Goal: Task Accomplishment & Management: Use online tool/utility

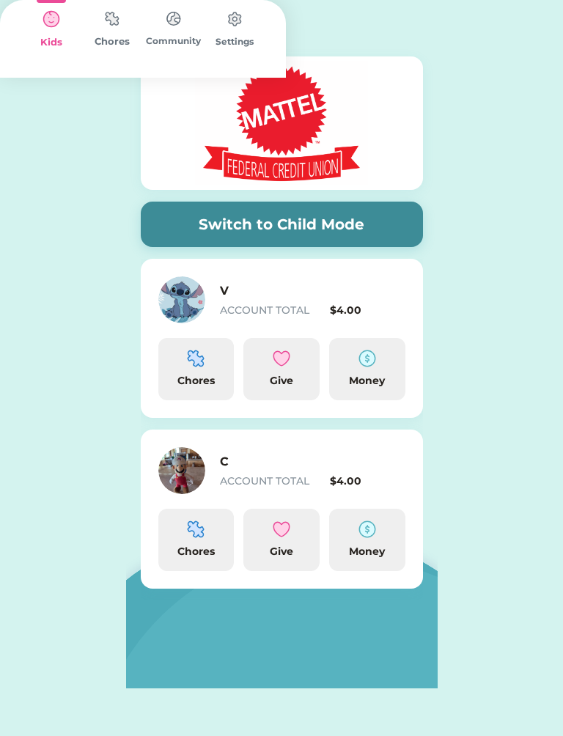
click at [290, 279] on div "V ACCOUNT TOTAL $4.00" at bounding box center [281, 299] width 247 height 47
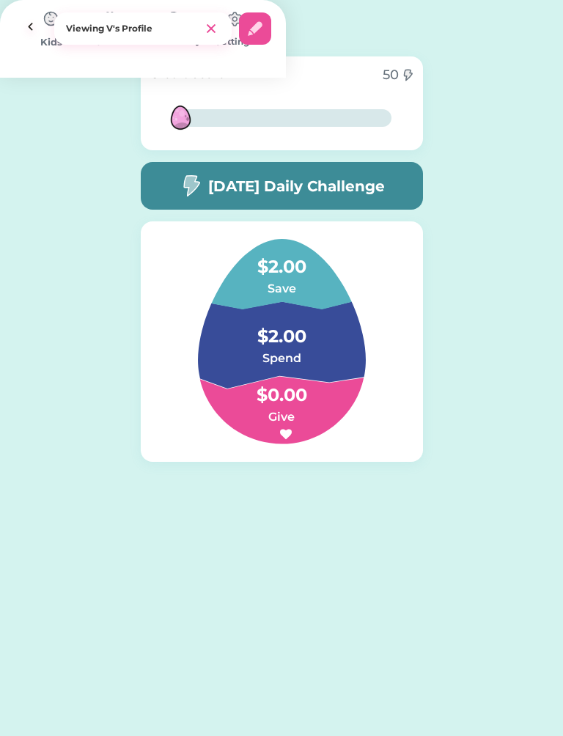
click at [127, 33] on img at bounding box center [111, 18] width 29 height 29
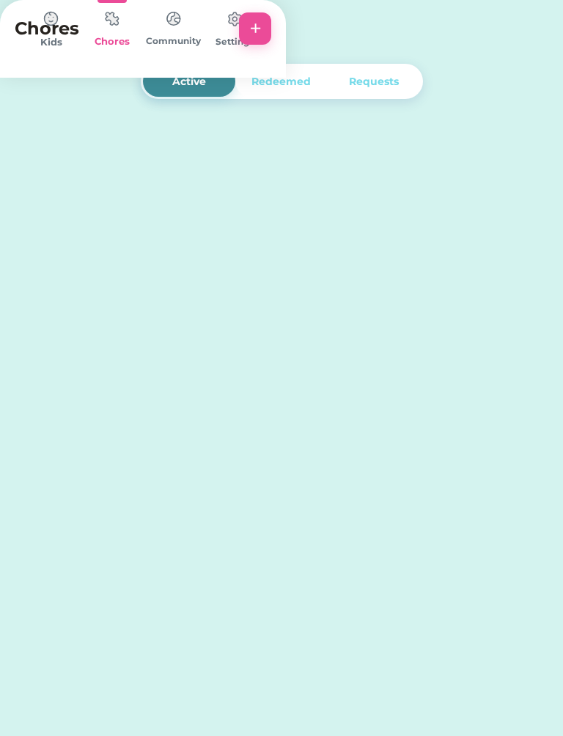
click at [127, 33] on img at bounding box center [111, 18] width 29 height 29
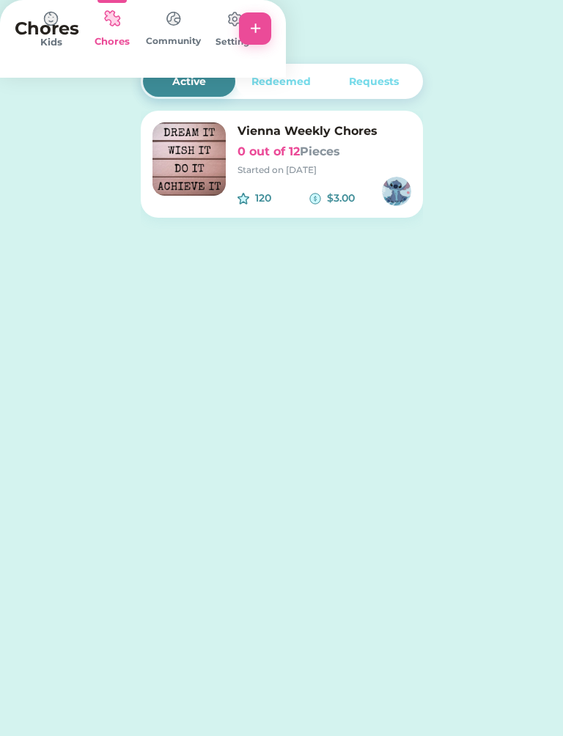
click at [279, 94] on div "Redeemed" at bounding box center [281, 81] width 92 height 31
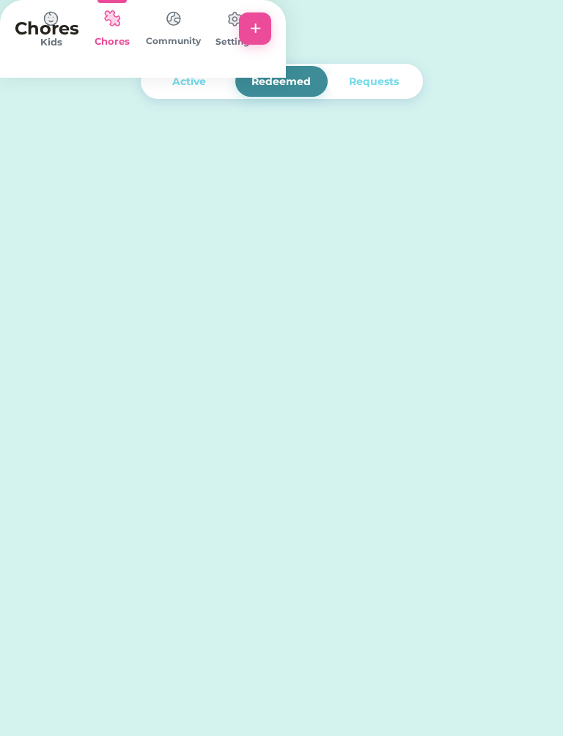
click at [309, 67] on div "Redeemed" at bounding box center [281, 81] width 92 height 31
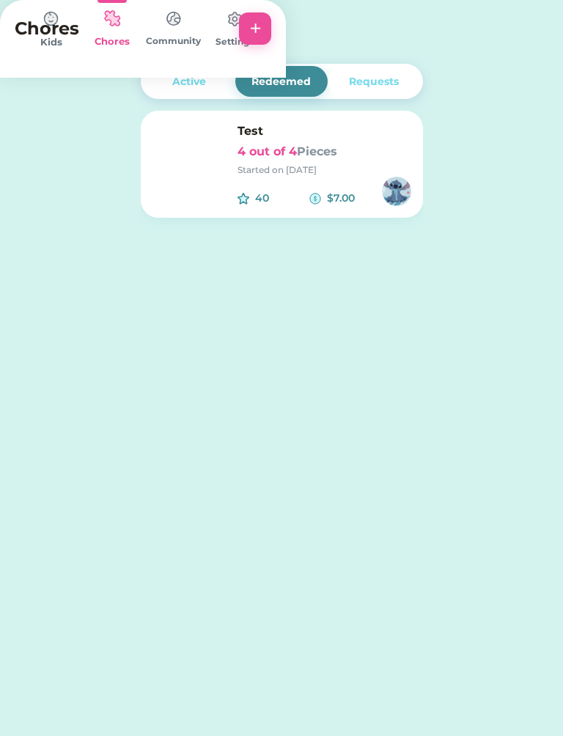
click at [380, 84] on div "Requests" at bounding box center [374, 81] width 50 height 15
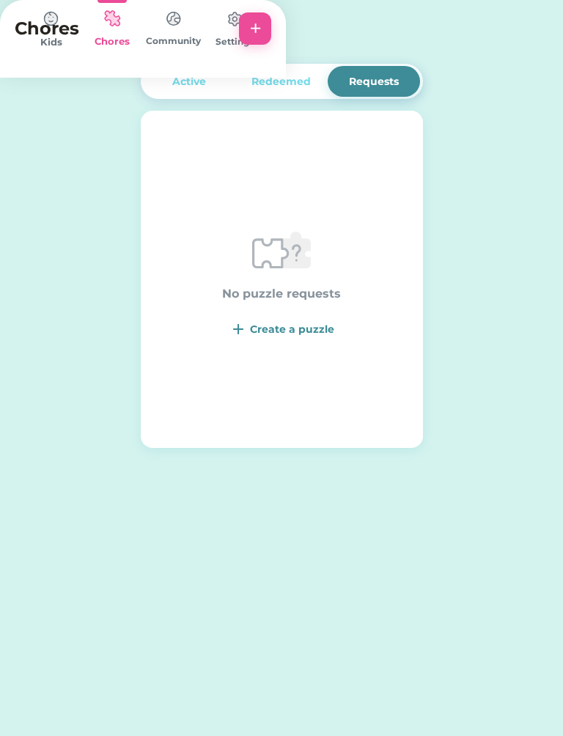
click at [188, 93] on div "Active" at bounding box center [189, 81] width 92 height 31
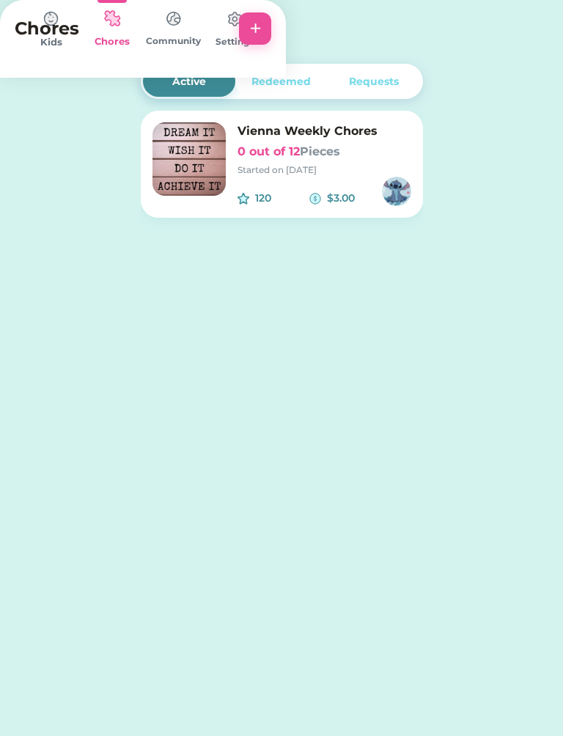
click at [66, 34] on img at bounding box center [51, 18] width 29 height 29
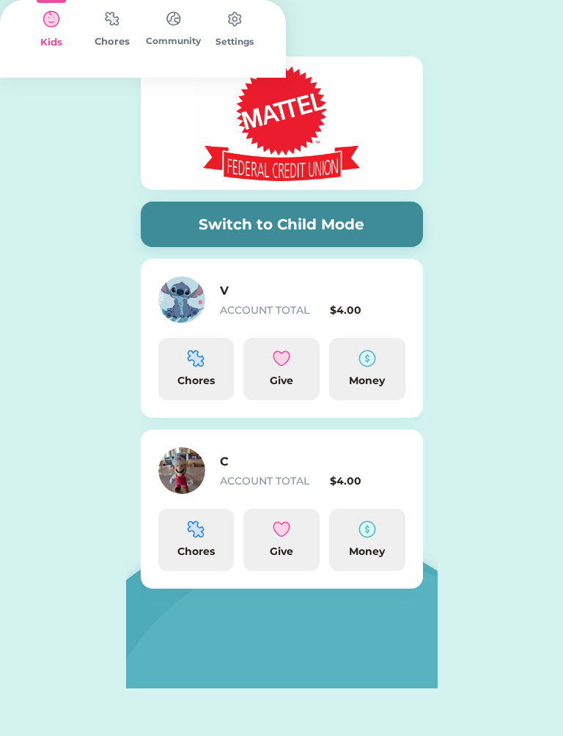
click at [188, 33] on img at bounding box center [173, 18] width 29 height 29
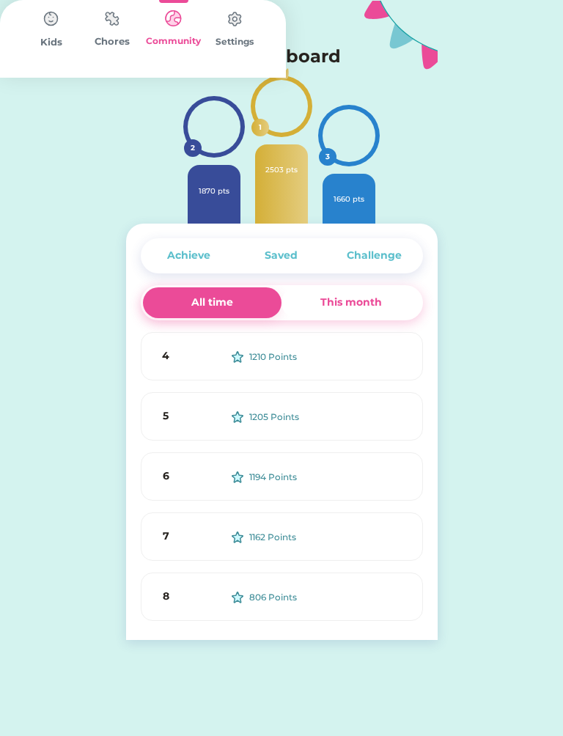
click at [75, 50] on div "Kids" at bounding box center [52, 42] width 62 height 15
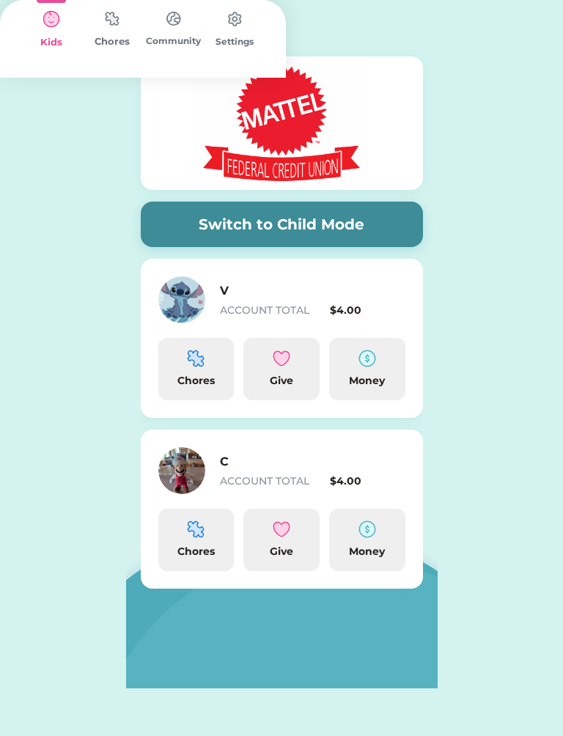
click at [188, 364] on img at bounding box center [196, 359] width 18 height 18
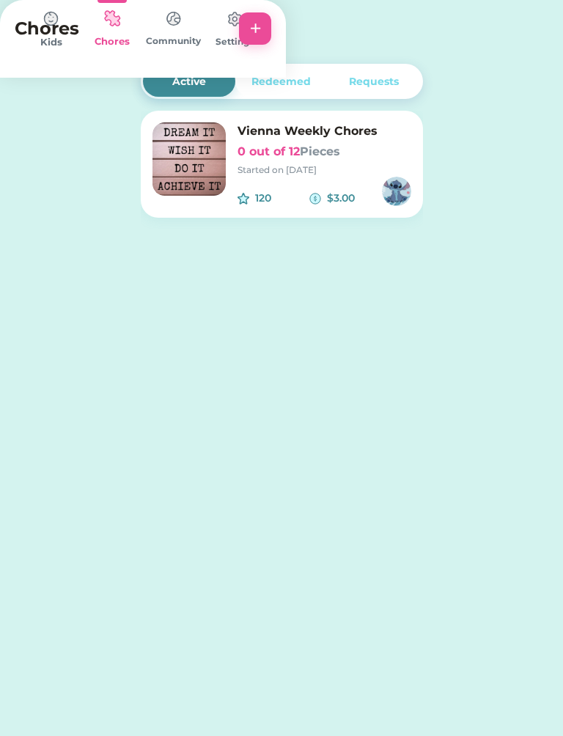
click at [82, 50] on div "Kids" at bounding box center [52, 42] width 62 height 15
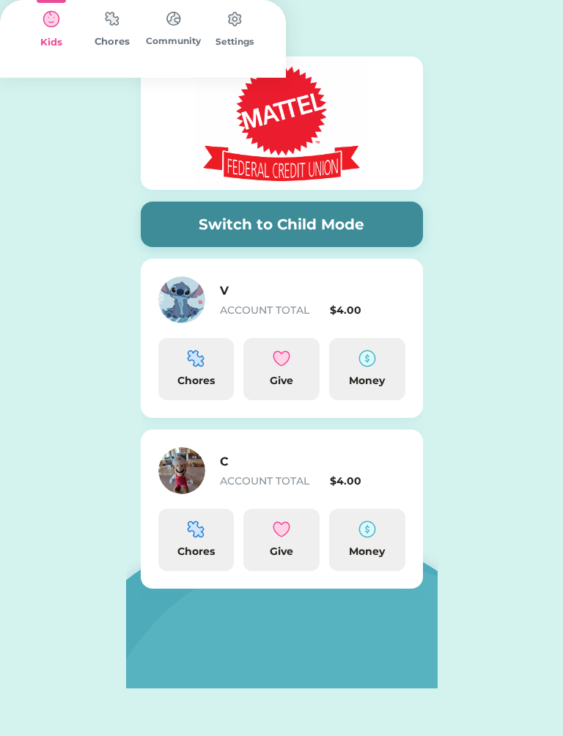
click at [271, 30] on button "+" at bounding box center [255, 28] width 32 height 32
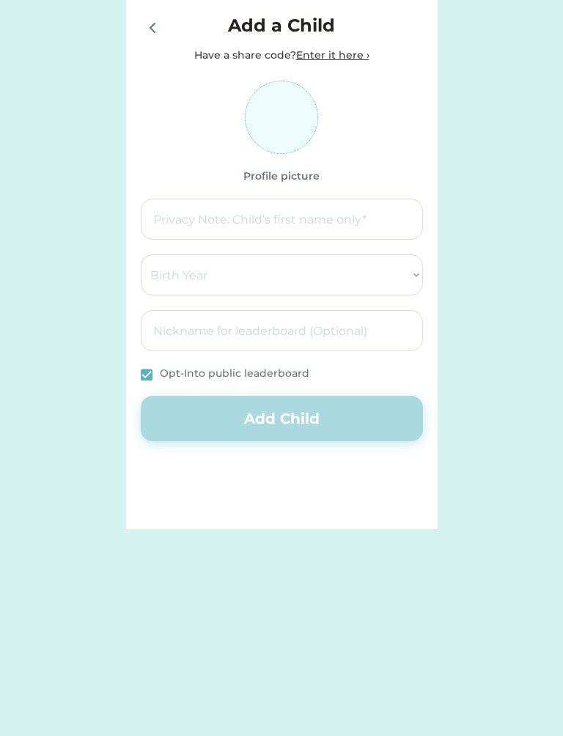
click at [412, 34] on div at bounding box center [408, 26] width 29 height 29
click at [141, 25] on div at bounding box center [152, 27] width 22 height 22
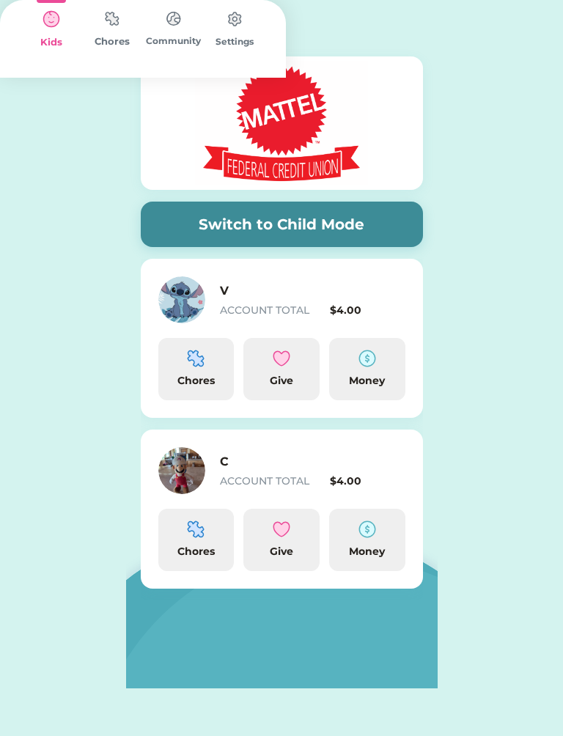
click at [266, 78] on div "Settings" at bounding box center [235, 39] width 62 height 78
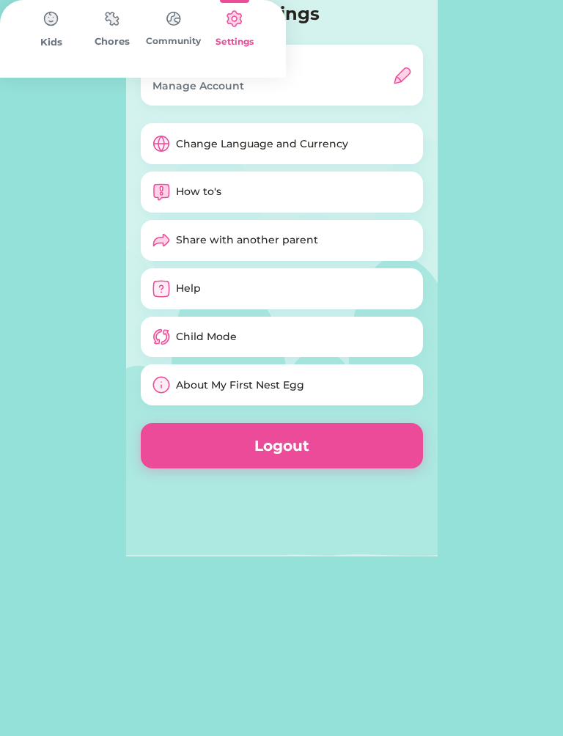
click at [249, 34] on img at bounding box center [234, 18] width 29 height 29
click at [204, 78] on div "Community" at bounding box center [174, 39] width 62 height 78
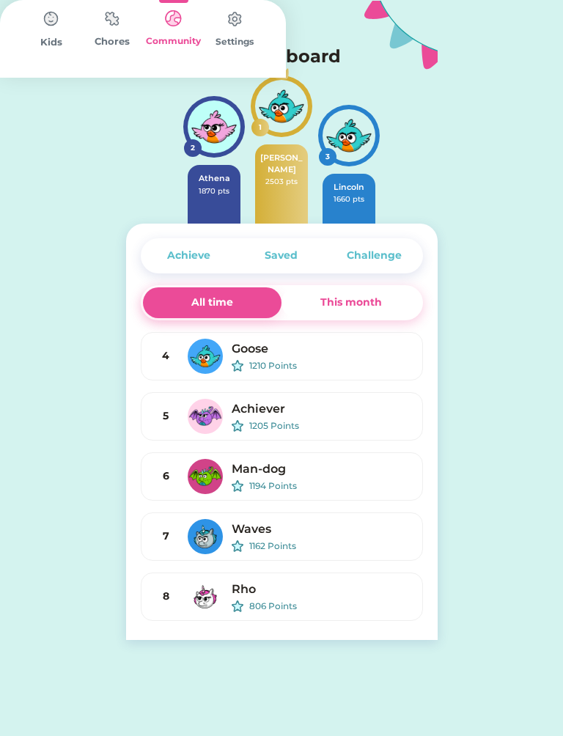
click at [127, 33] on img at bounding box center [111, 18] width 29 height 29
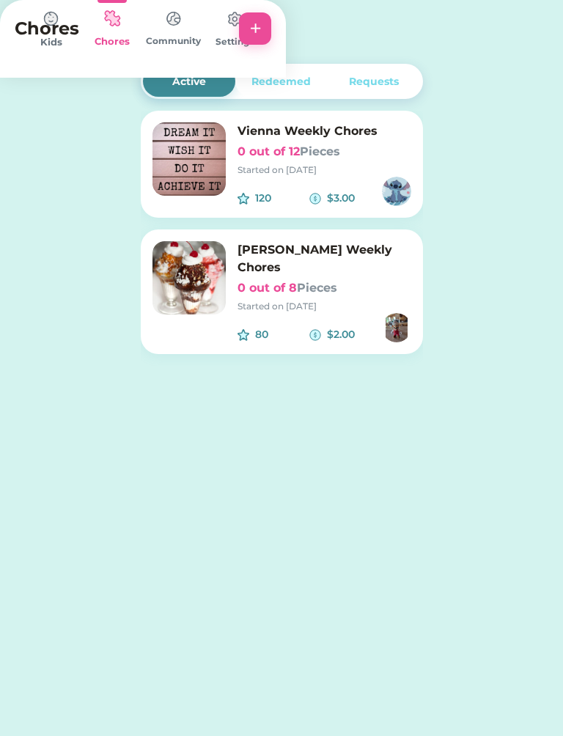
click at [204, 78] on div "Community" at bounding box center [174, 39] width 62 height 78
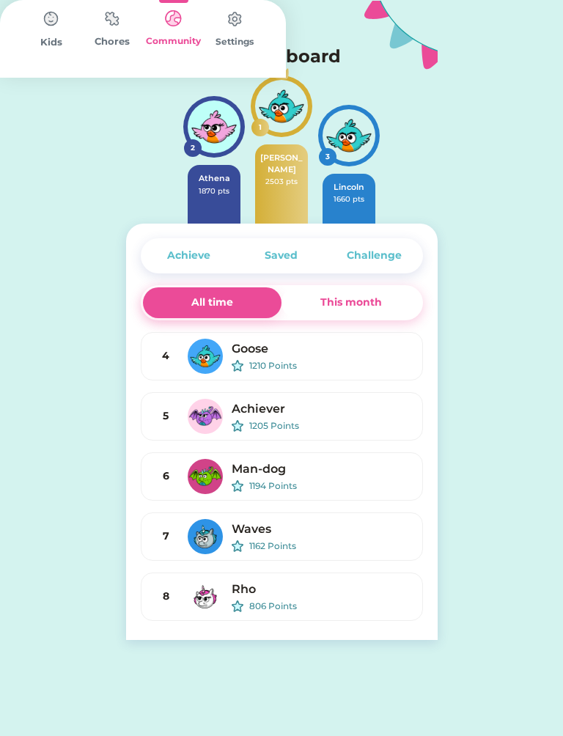
click at [144, 49] on div "Chores" at bounding box center [113, 41] width 62 height 15
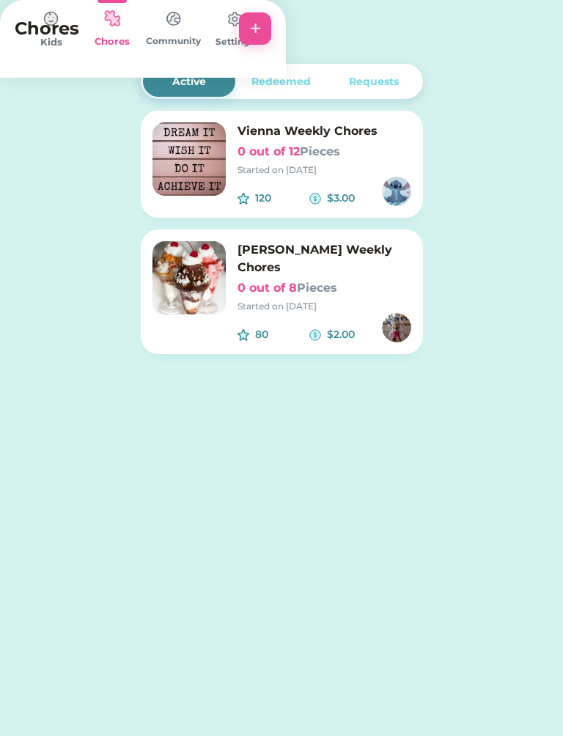
click at [188, 33] on img at bounding box center [173, 18] width 29 height 29
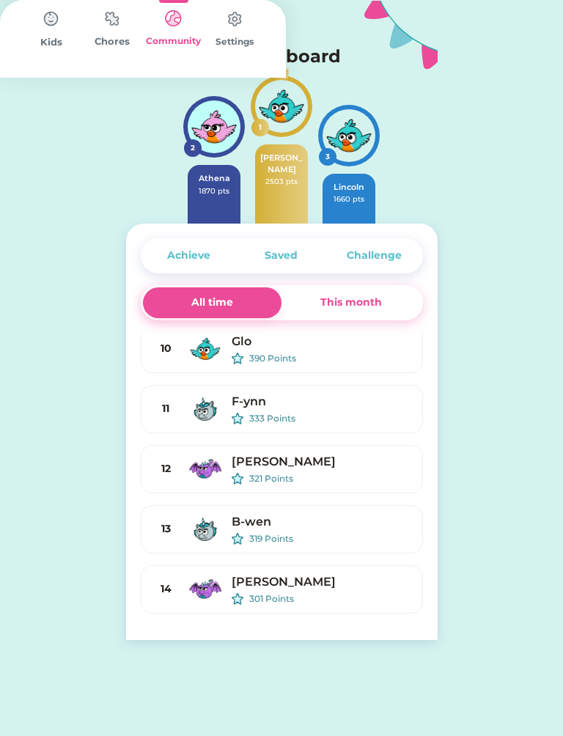
scroll to position [370, 0]
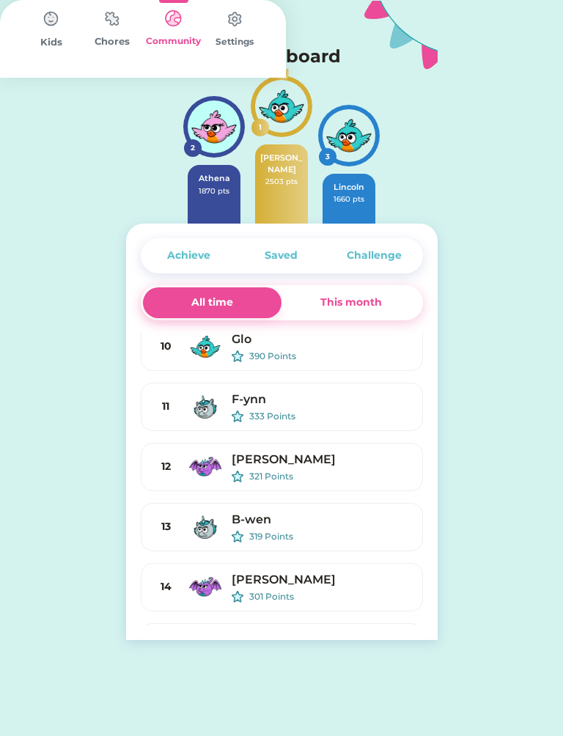
click at [377, 303] on div "This month" at bounding box center [351, 302] width 62 height 15
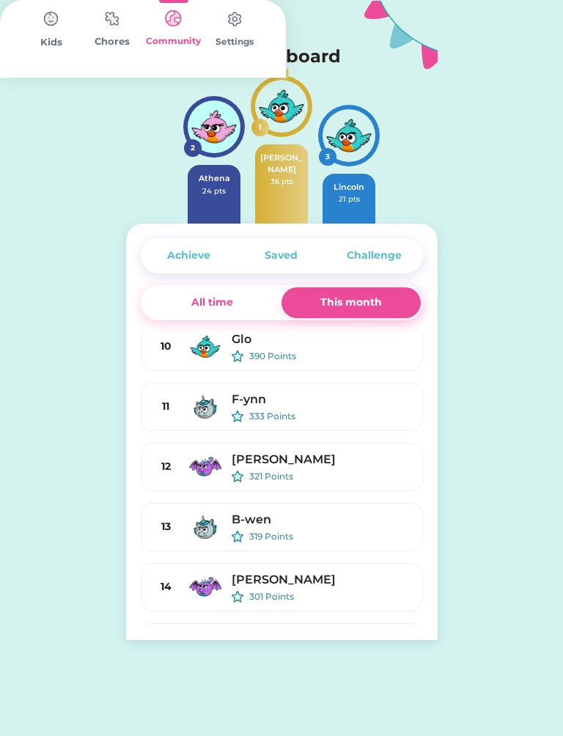
scroll to position [368, 0]
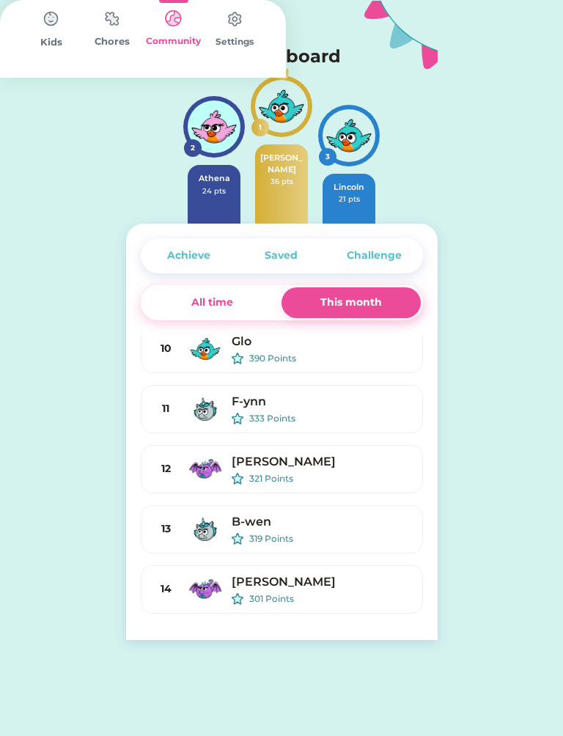
click at [357, 303] on div "This month" at bounding box center [351, 302] width 62 height 15
click at [76, 50] on div "Kids" at bounding box center [52, 42] width 62 height 15
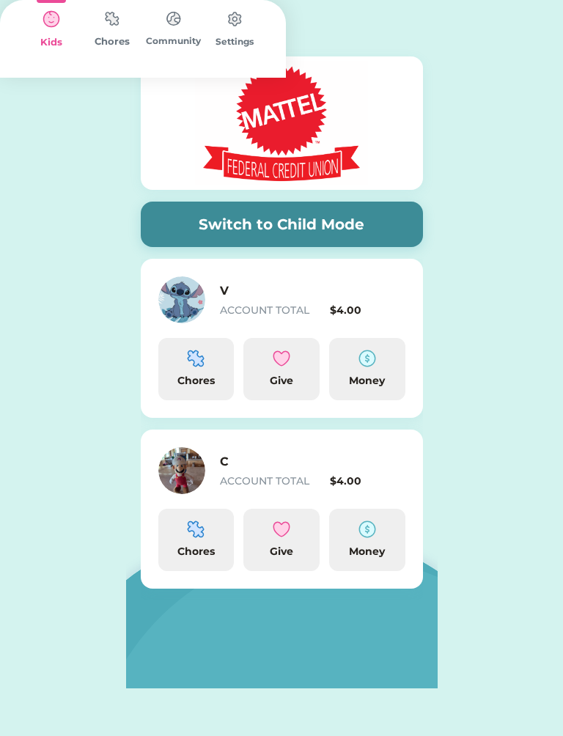
click at [281, 229] on button "Switch to Child Mode" at bounding box center [282, 224] width 282 height 45
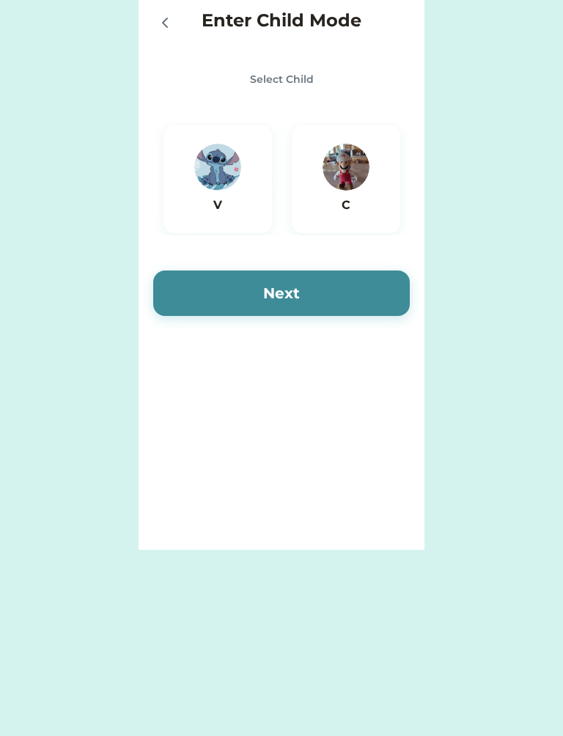
click at [224, 162] on img at bounding box center [217, 167] width 47 height 47
click at [353, 203] on h6 "C" at bounding box center [346, 205] width 72 height 18
click at [325, 301] on button "Next" at bounding box center [281, 292] width 257 height 45
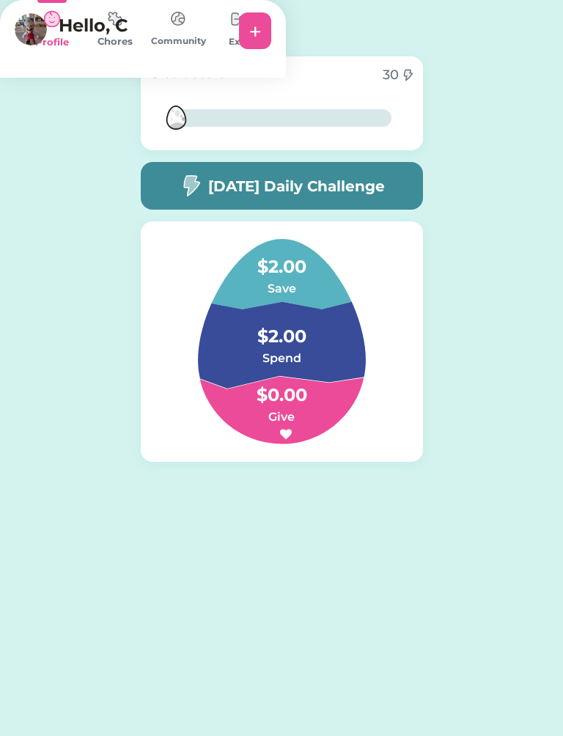
click at [344, 182] on h5 "[DATE] Daily Challenge" at bounding box center [296, 186] width 177 height 22
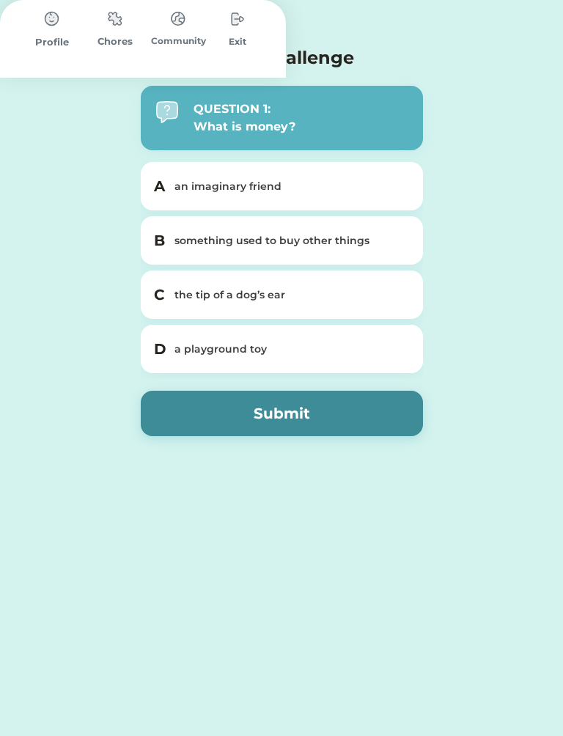
click at [153, 62] on icon at bounding box center [153, 60] width 18 height 18
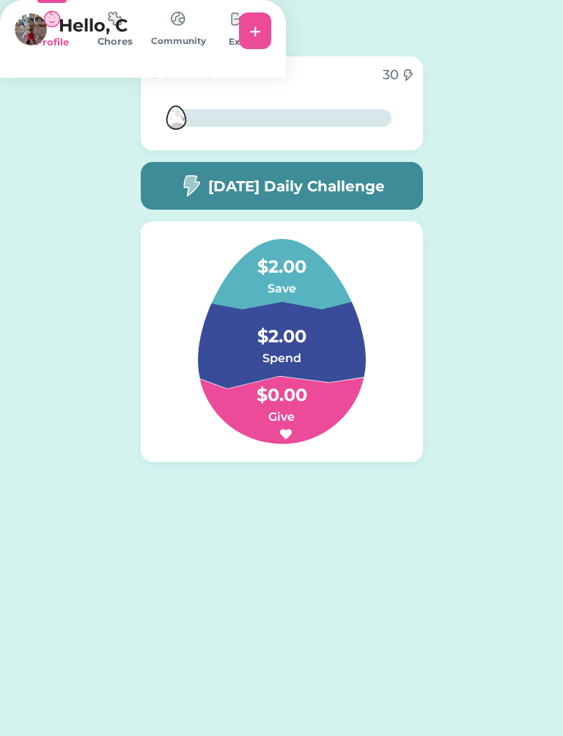
click at [47, 29] on img at bounding box center [31, 29] width 32 height 32
click at [262, 24] on div "+" at bounding box center [255, 31] width 12 height 22
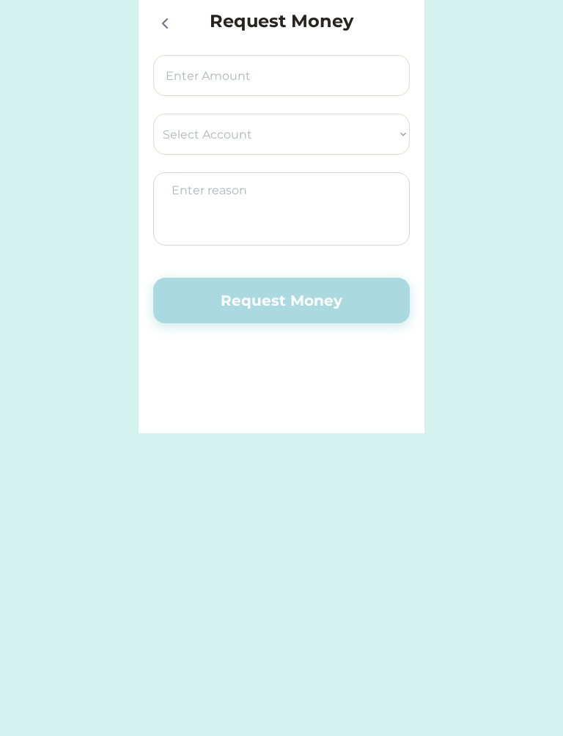
select select ""PLACEHOLDER_1427118222253""
click at [167, 25] on icon at bounding box center [165, 24] width 18 height 18
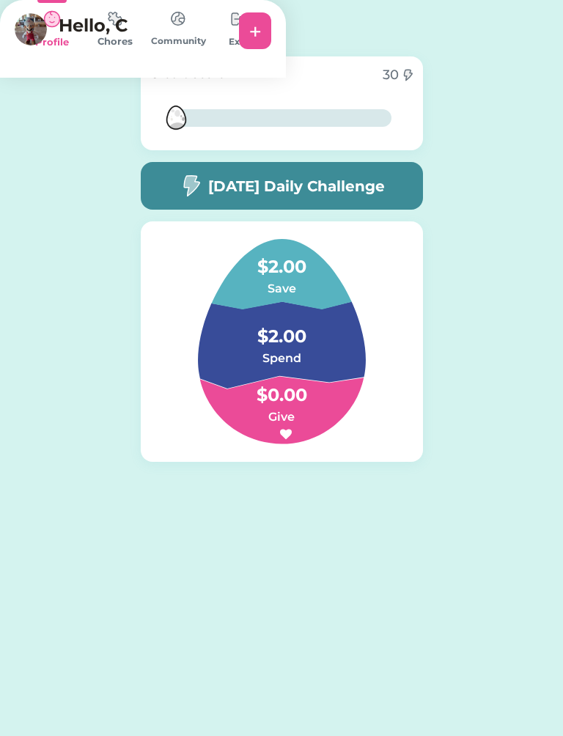
click at [147, 49] on div "Chores" at bounding box center [115, 41] width 63 height 15
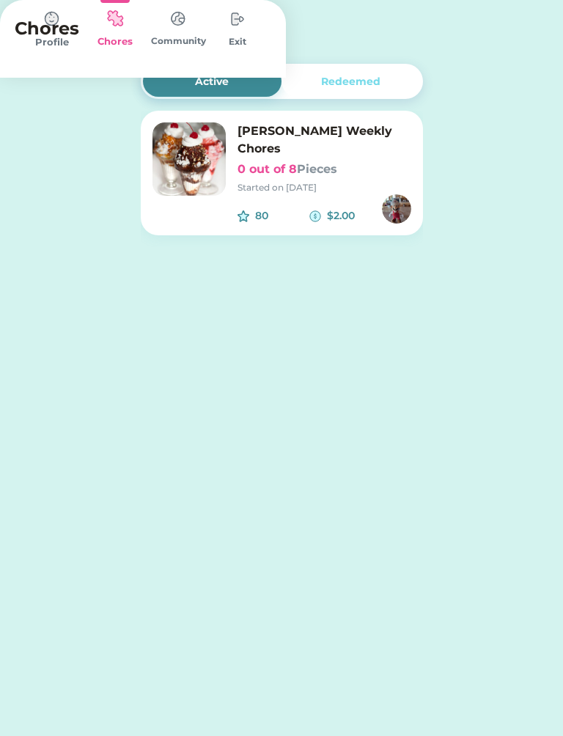
click at [193, 33] on img at bounding box center [177, 18] width 29 height 29
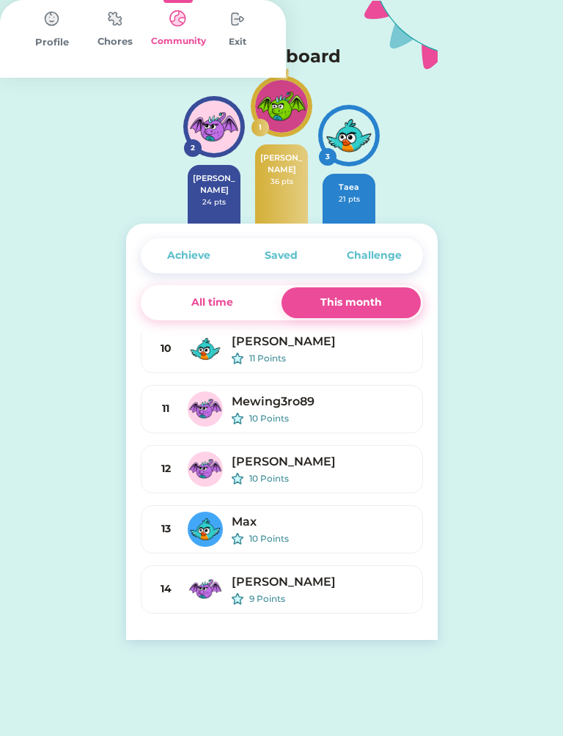
click at [252, 34] on img at bounding box center [237, 18] width 29 height 29
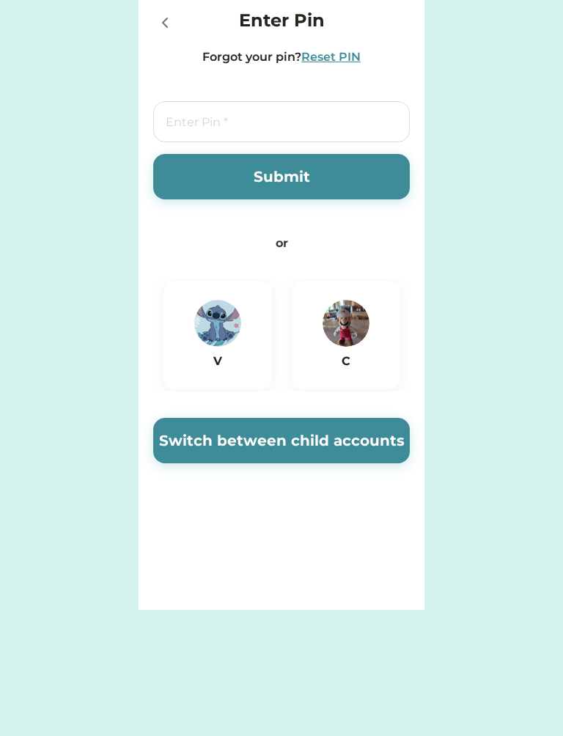
click at [506, 681] on div "Request Money Select Account Save Give Spend Request Money Enter Pin Forgot you…" at bounding box center [281, 368] width 563 height 736
click at [206, 335] on img at bounding box center [217, 323] width 47 height 47
click at [339, 445] on button "Switch between child accounts" at bounding box center [281, 440] width 257 height 45
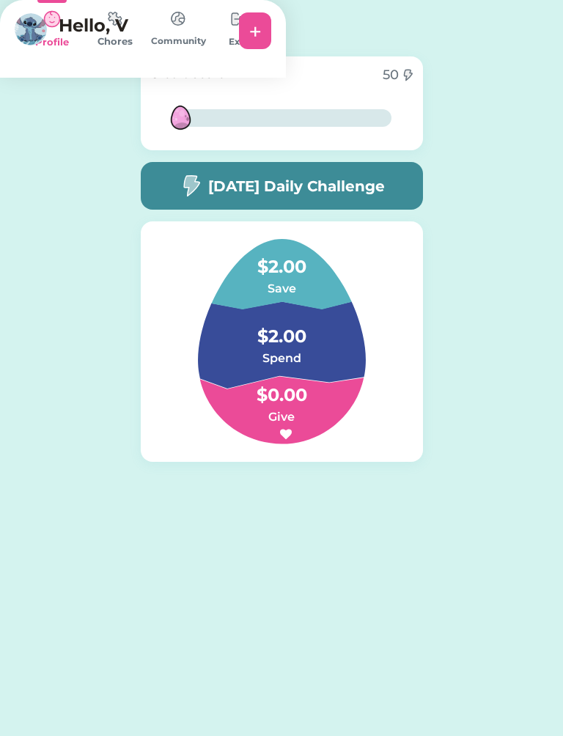
click at [285, 180] on h5 "[DATE] Daily Challenge" at bounding box center [296, 186] width 177 height 22
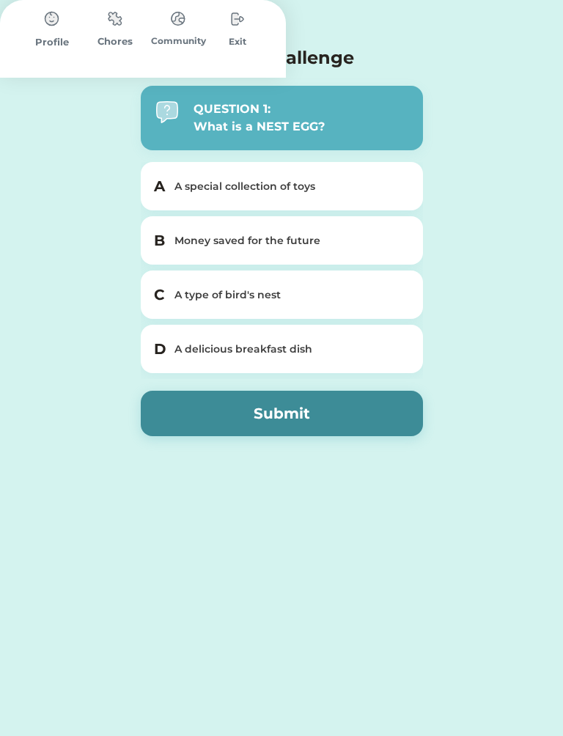
click at [330, 299] on div "A type of bird's nest" at bounding box center [290, 294] width 232 height 15
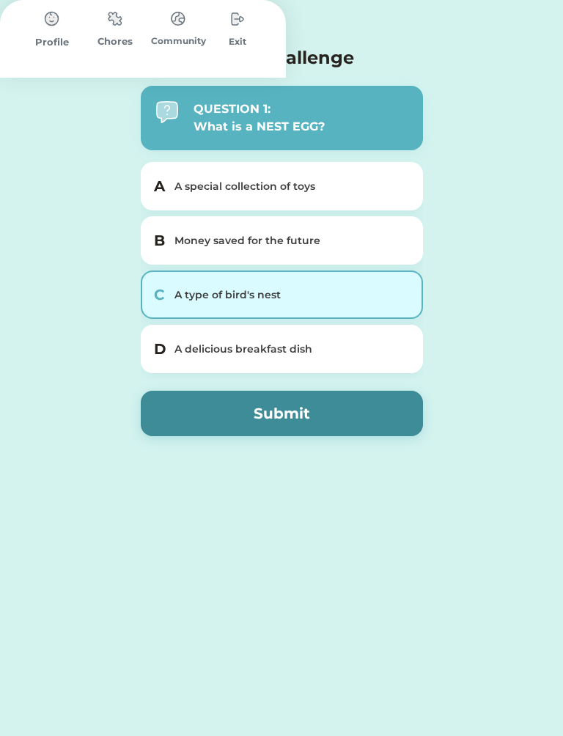
click at [358, 416] on button "Submit" at bounding box center [282, 413] width 282 height 45
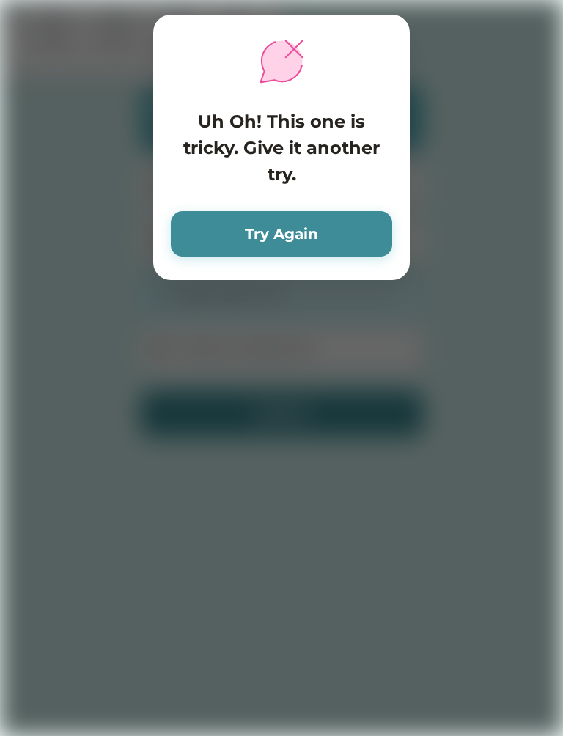
click at [307, 222] on button "Try Again" at bounding box center [281, 233] width 221 height 45
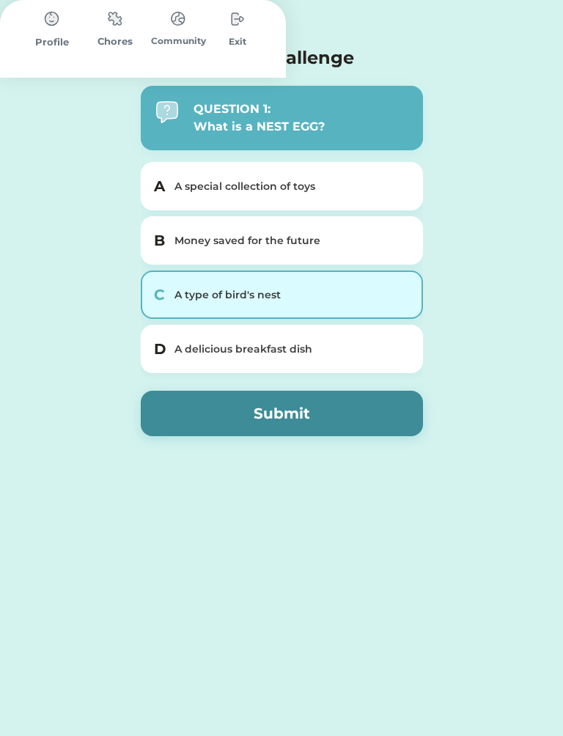
click at [318, 350] on div "A delicious breakfast dish" at bounding box center [290, 349] width 232 height 15
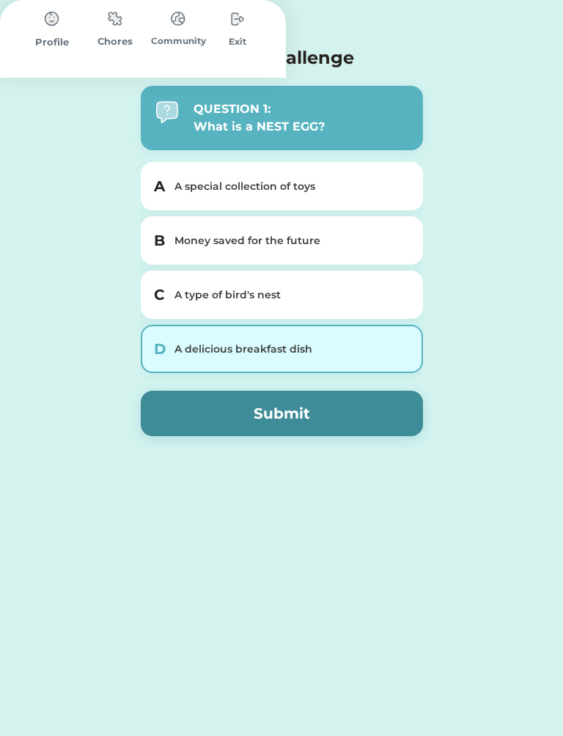
click at [342, 430] on button "Submit" at bounding box center [282, 413] width 282 height 45
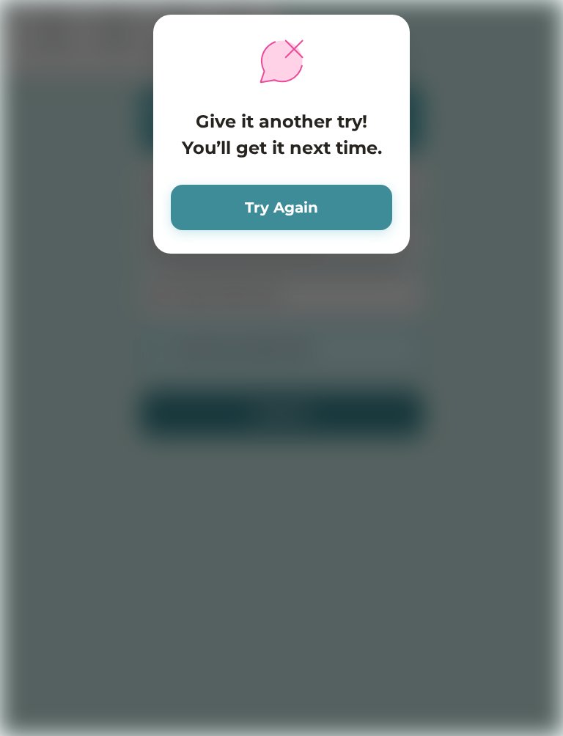
click at [350, 186] on button "Try Again" at bounding box center [281, 207] width 221 height 45
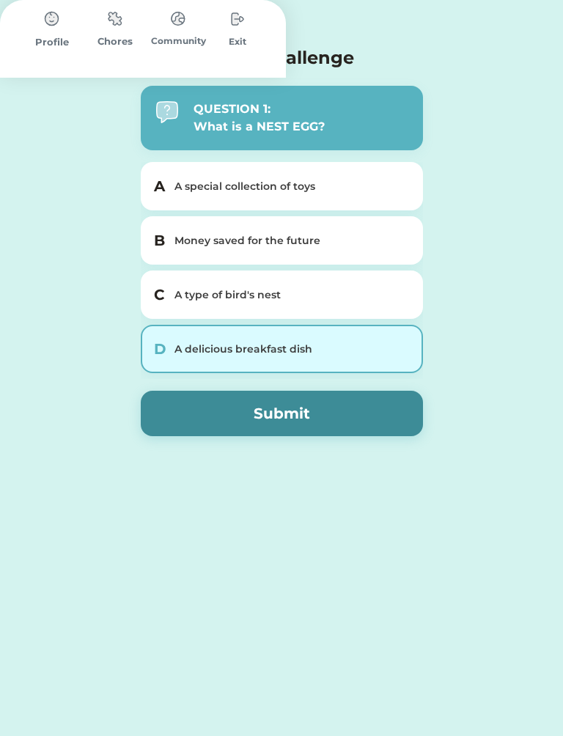
click at [336, 248] on div "Money saved for the future" at bounding box center [290, 240] width 232 height 15
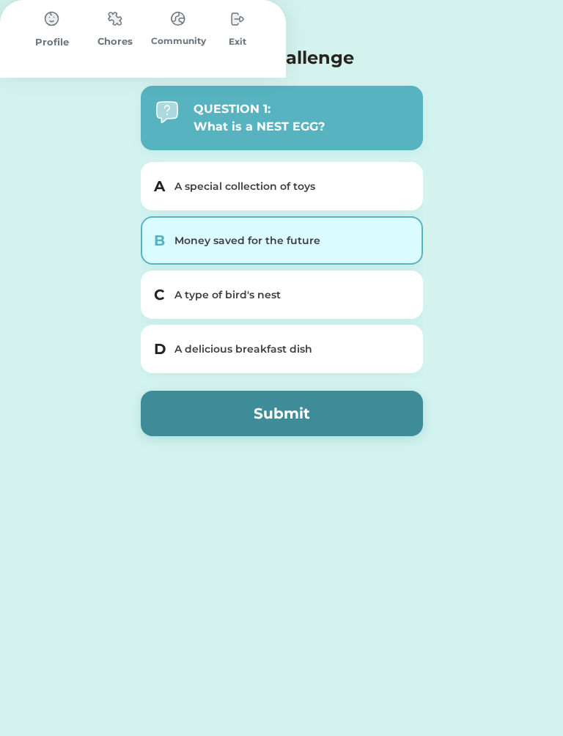
click at [353, 430] on button "Submit" at bounding box center [282, 413] width 282 height 45
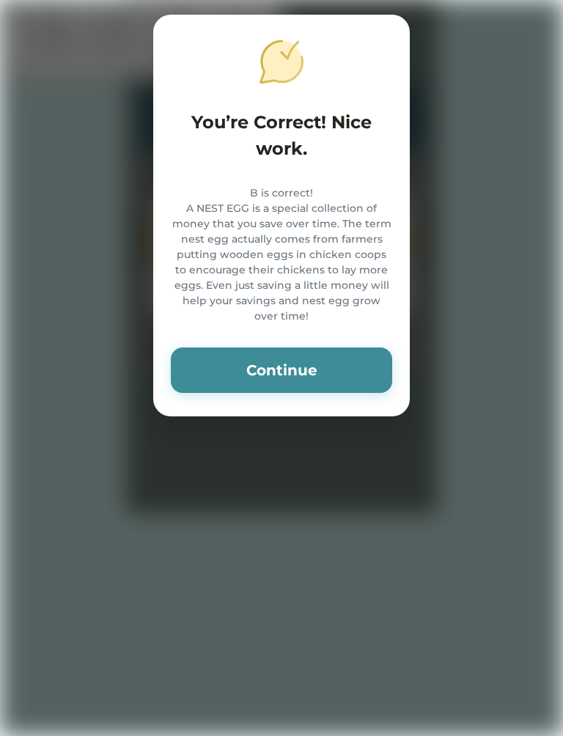
click at [341, 386] on button "Continue" at bounding box center [281, 369] width 221 height 45
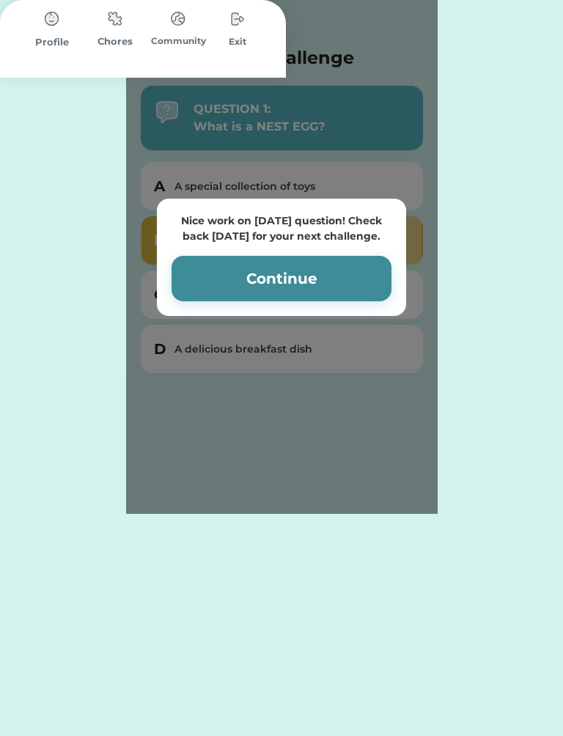
click at [327, 273] on button "Continue" at bounding box center [282, 278] width 220 height 45
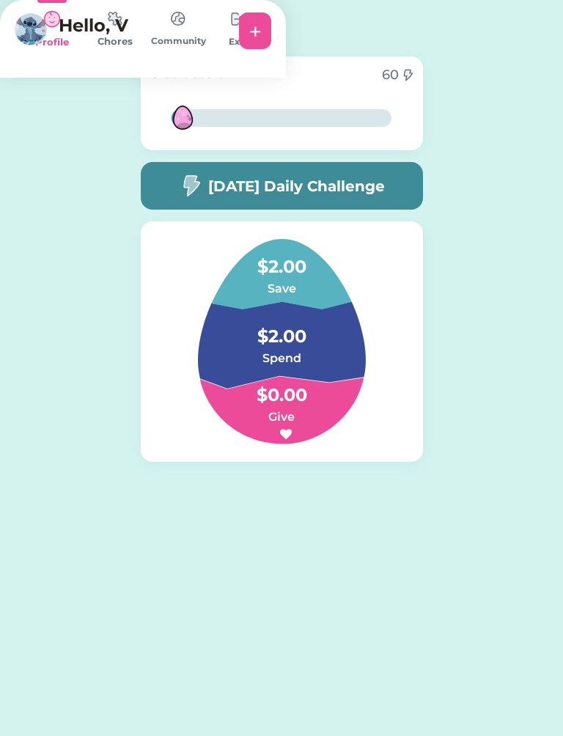
click at [337, 195] on h5 "[DATE] Daily Challenge" at bounding box center [296, 186] width 177 height 22
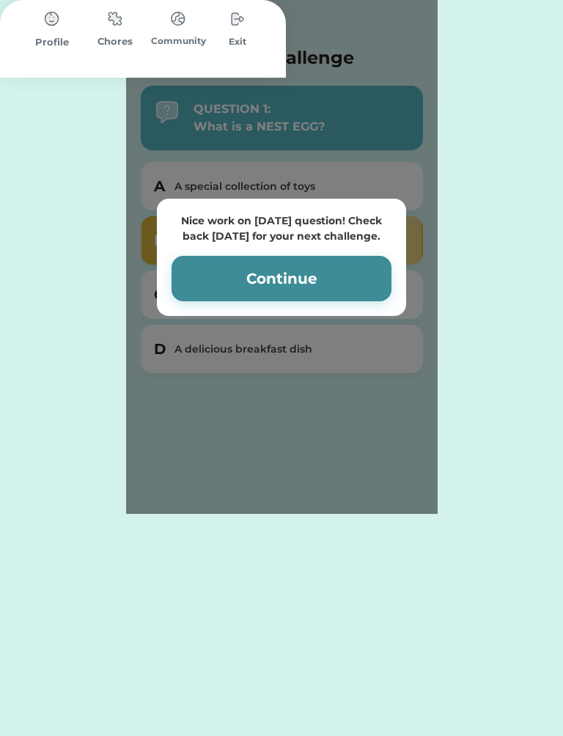
click at [347, 290] on button "Continue" at bounding box center [282, 278] width 220 height 45
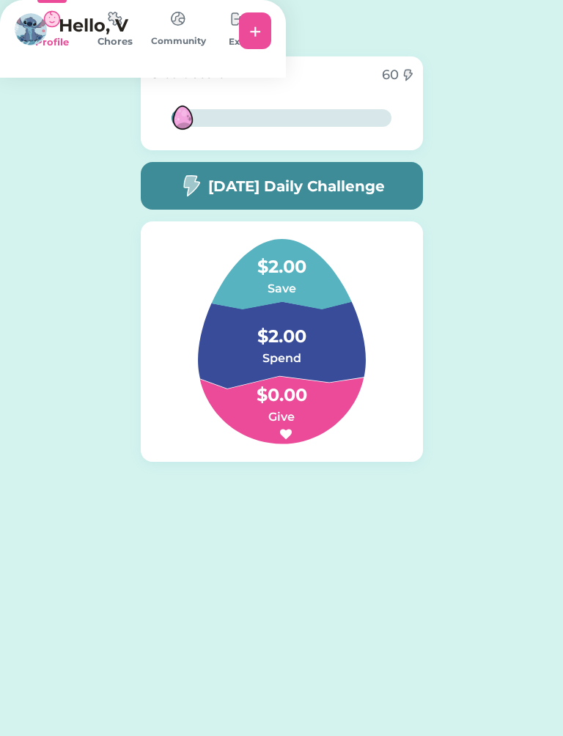
click at [293, 290] on h6 "Save" at bounding box center [281, 289] width 147 height 18
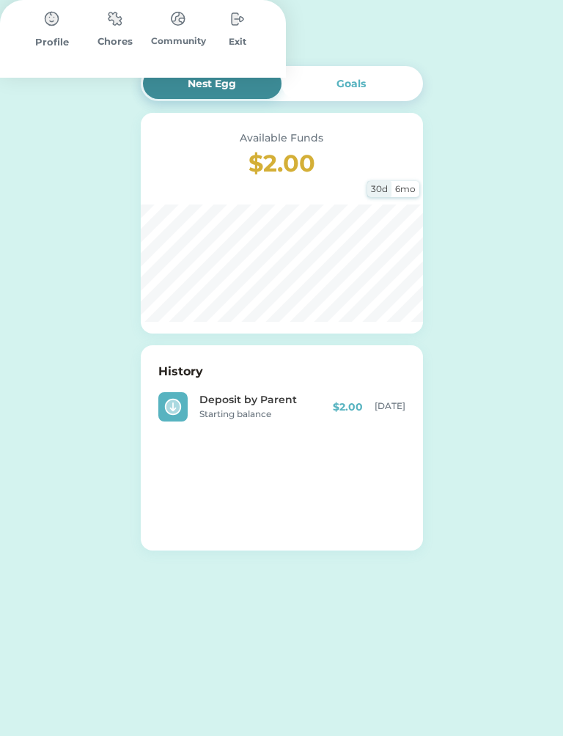
click at [35, 45] on icon at bounding box center [27, 37] width 18 height 18
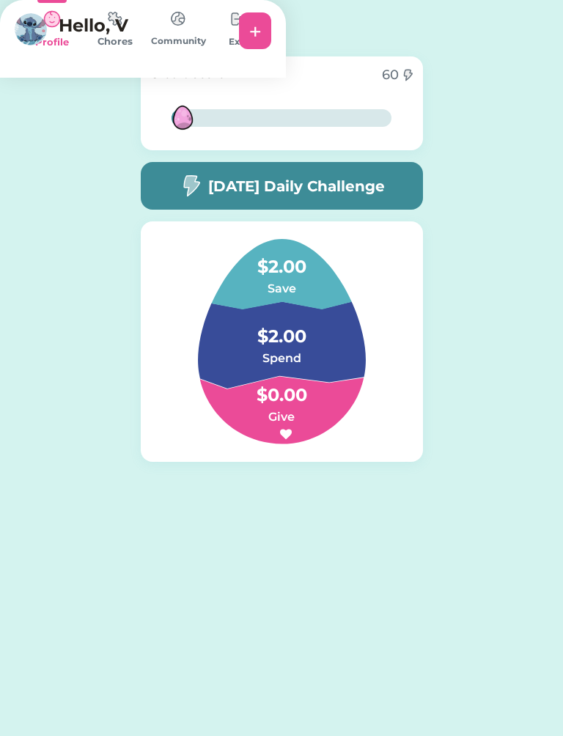
click at [147, 49] on div "Chores" at bounding box center [115, 41] width 63 height 15
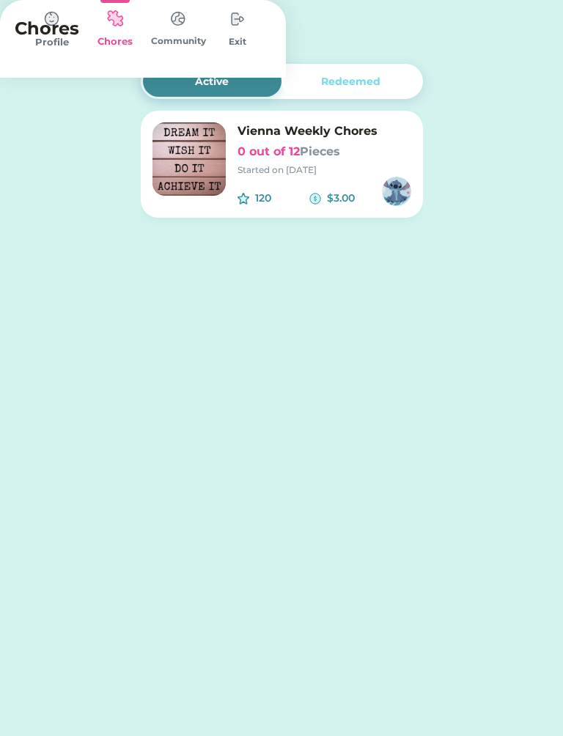
click at [201, 156] on img at bounding box center [188, 158] width 73 height 73
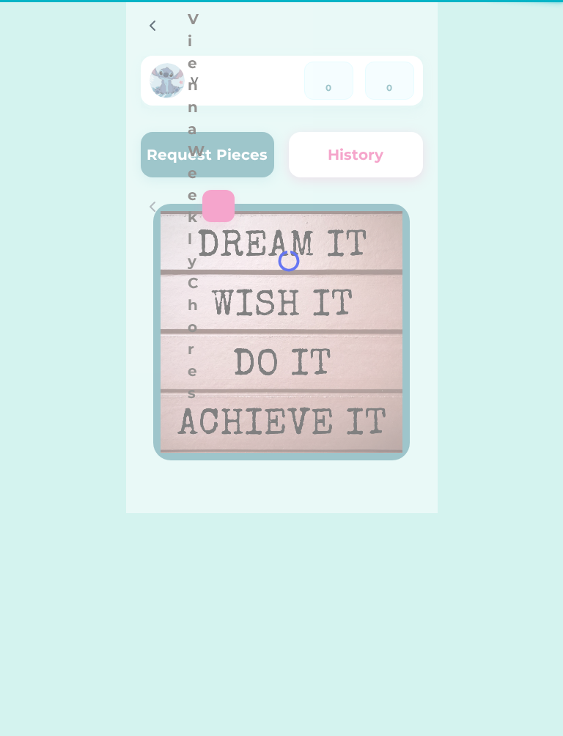
click at [250, 151] on div at bounding box center [282, 256] width 312 height 513
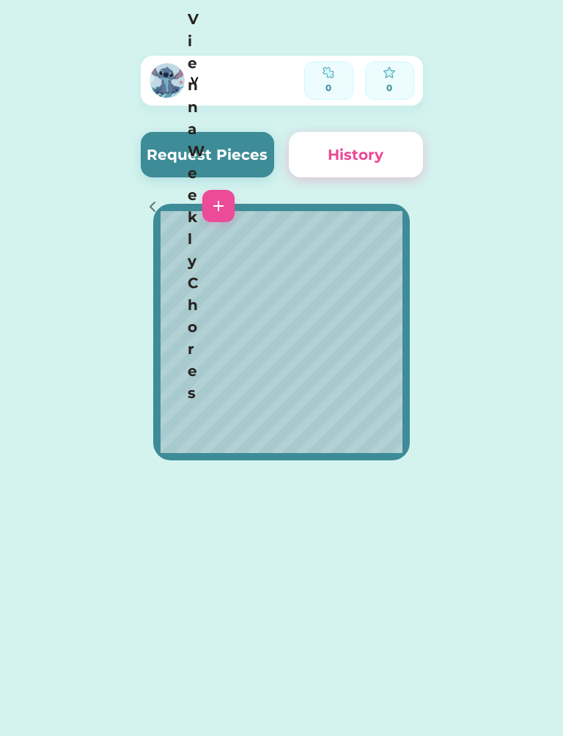
click at [370, 156] on button "History" at bounding box center [356, 154] width 134 height 45
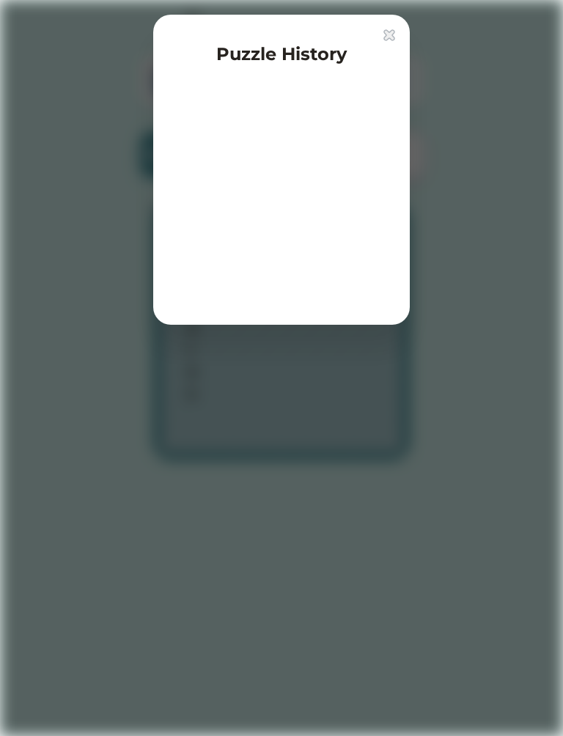
click at [399, 27] on div "Puzzle History" at bounding box center [281, 170] width 257 height 310
click at [393, 40] on img at bounding box center [389, 35] width 12 height 12
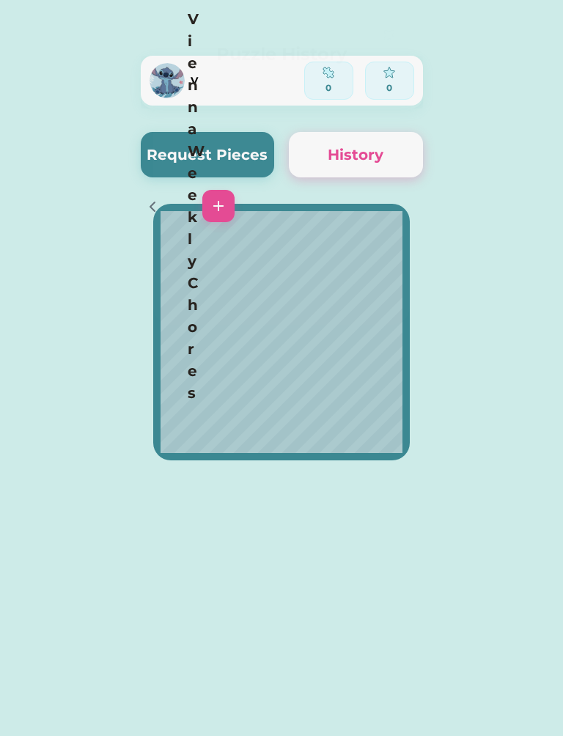
click at [249, 40] on div "Vienna Weekly Chores" at bounding box center [187, 206] width 123 height 410
click at [227, 197] on img at bounding box center [219, 206] width 18 height 18
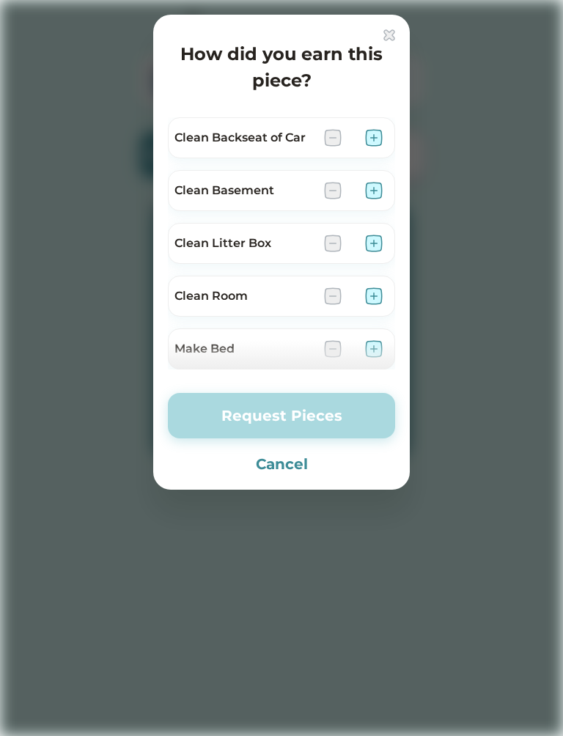
click at [290, 454] on button "Cancel" at bounding box center [281, 464] width 227 height 22
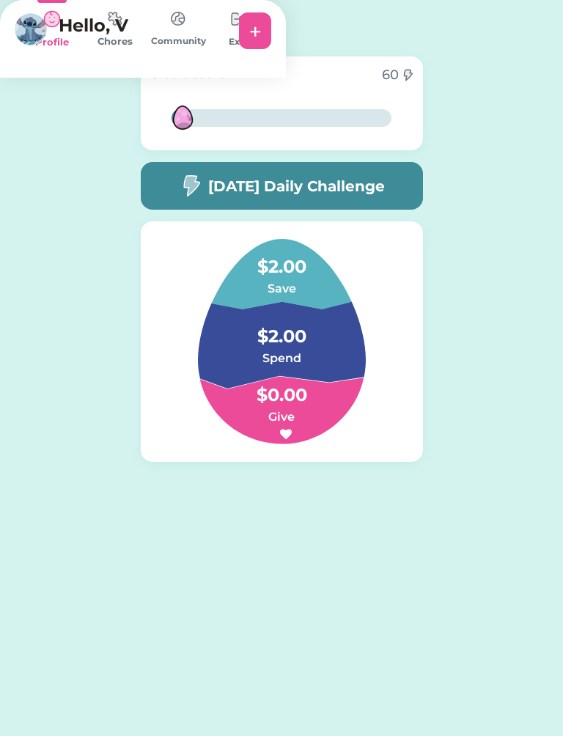
click at [47, 30] on img at bounding box center [31, 29] width 32 height 32
click at [102, 73] on div "V Request Pieces Remove Piece History 7% 7% Credit Score 60 7% 7% Today’s Daily…" at bounding box center [281, 282] width 563 height 564
click at [130, 33] on img at bounding box center [114, 18] width 29 height 29
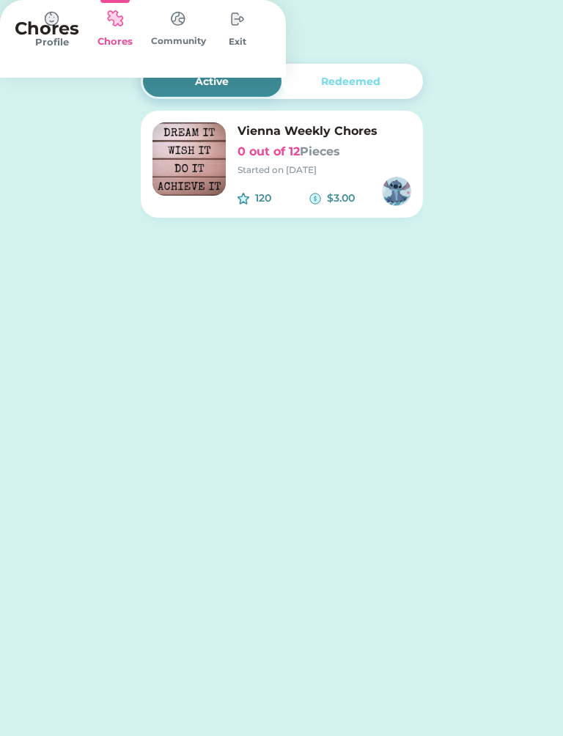
click at [301, 172] on div "Started on [DATE]" at bounding box center [324, 169] width 174 height 13
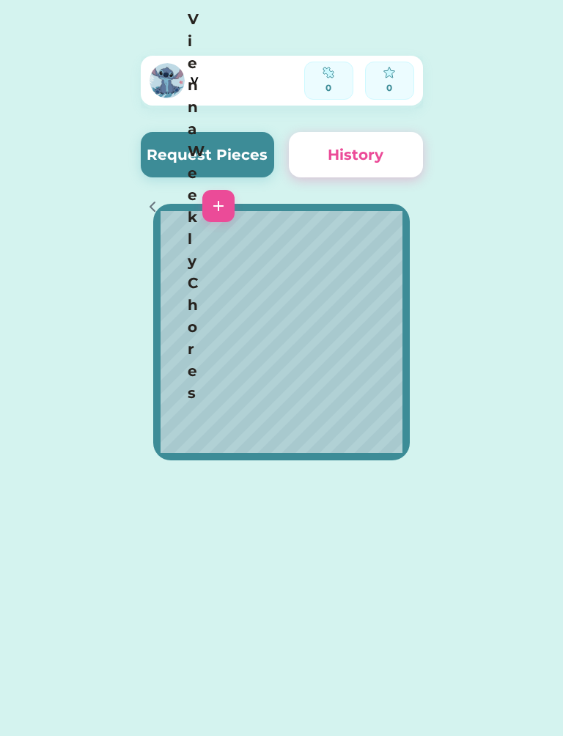
click at [224, 151] on button "Request Pieces" at bounding box center [208, 154] width 134 height 45
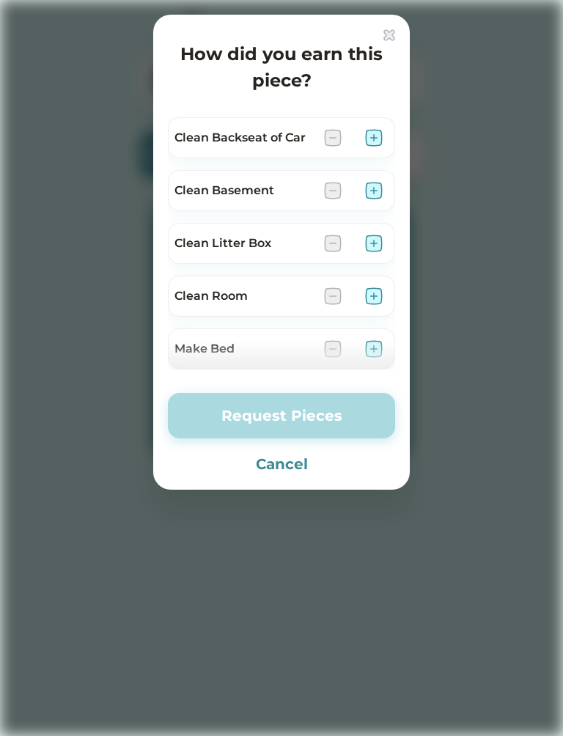
click at [374, 143] on img at bounding box center [374, 138] width 18 height 18
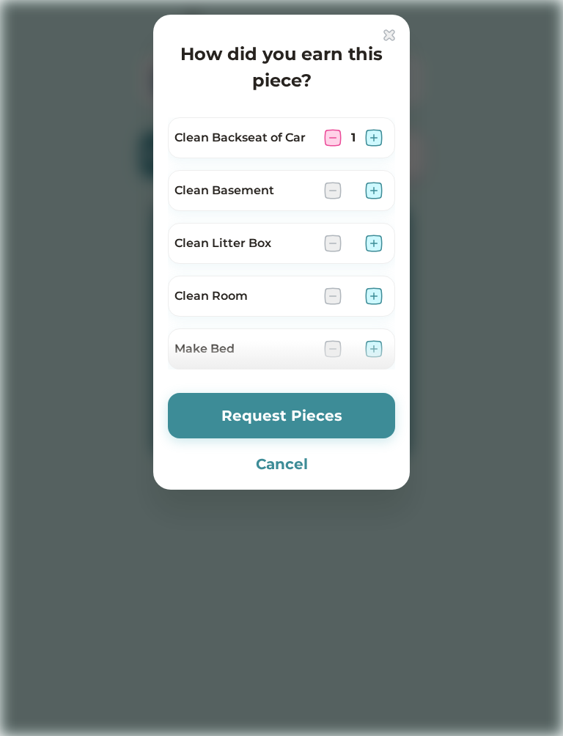
click at [377, 241] on img at bounding box center [374, 244] width 18 height 18
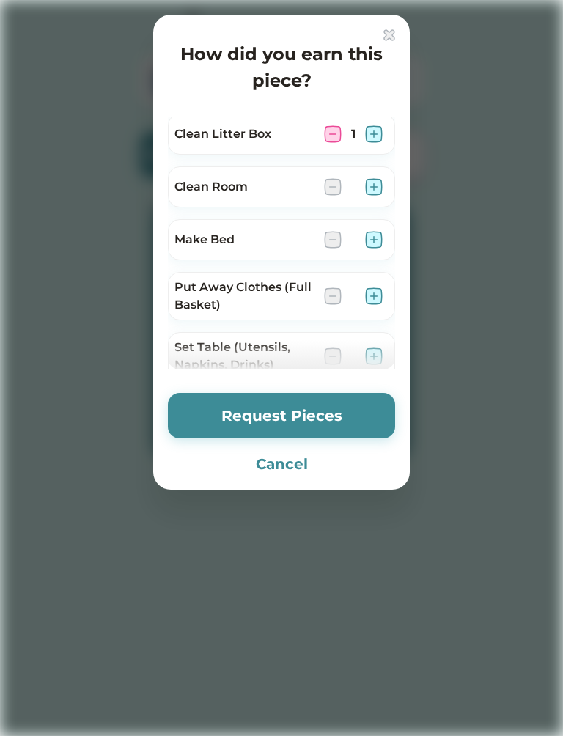
scroll to position [111, 0]
click at [375, 238] on img at bounding box center [374, 238] width 18 height 18
click at [378, 183] on img at bounding box center [374, 186] width 18 height 18
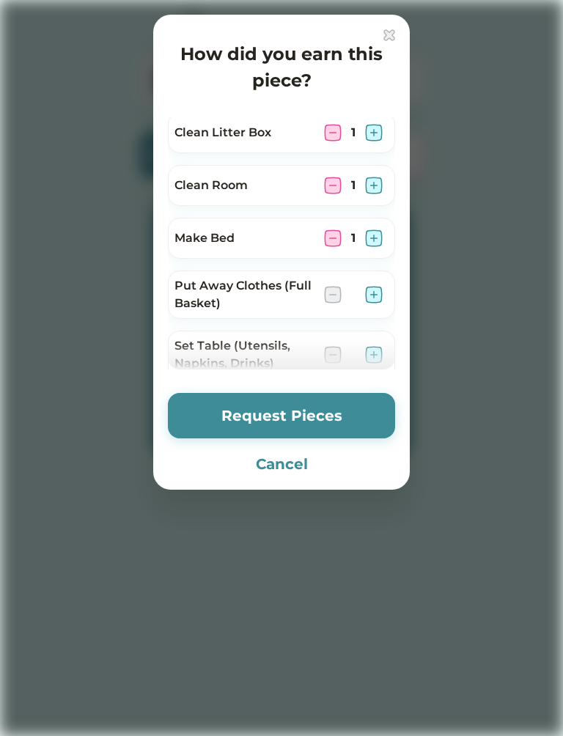
click at [327, 422] on button "Request Pieces" at bounding box center [281, 415] width 227 height 45
